Goal: Find specific page/section: Find specific page/section

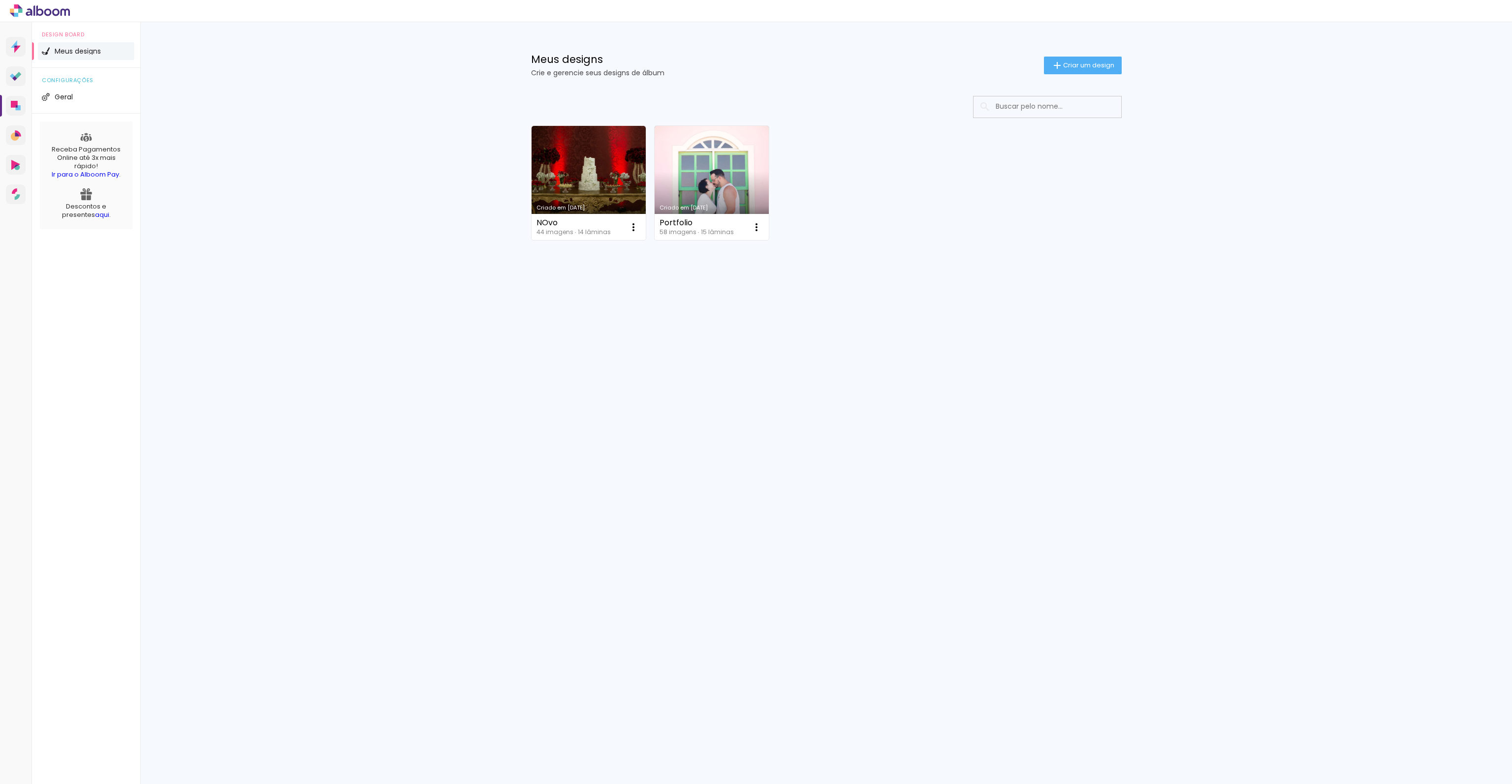
click at [59, 11] on icon at bounding box center [40, 11] width 60 height 13
